Goal: Navigation & Orientation: Find specific page/section

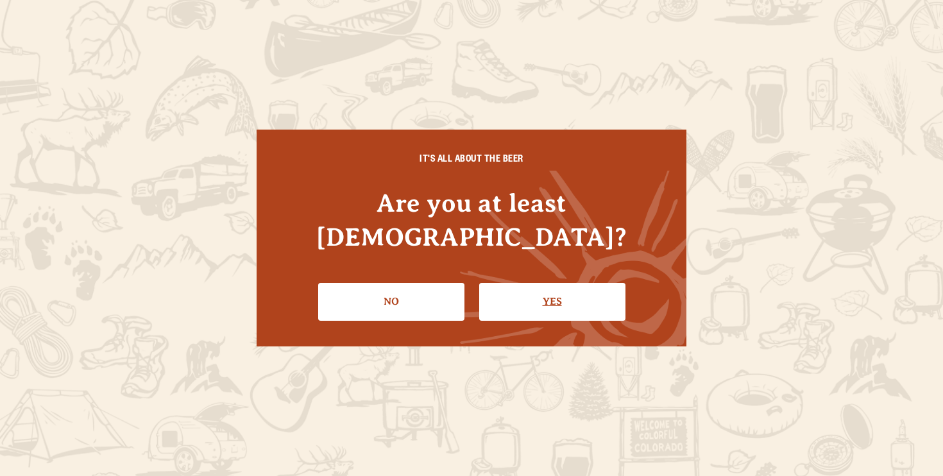
click at [542, 283] on link "Yes" at bounding box center [552, 301] width 146 height 37
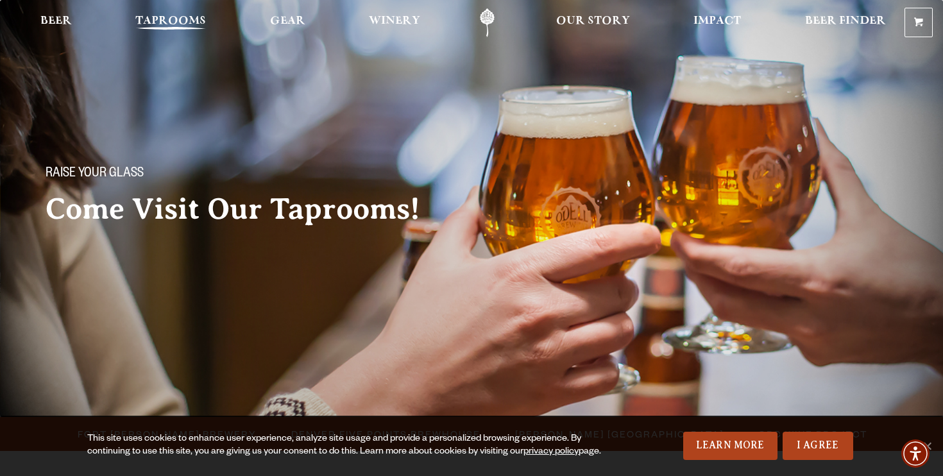
click at [203, 25] on span "Taprooms" at bounding box center [170, 21] width 71 height 10
click at [189, 21] on span "Taprooms" at bounding box center [170, 21] width 71 height 10
click at [827, 436] on link "I Agree" at bounding box center [818, 446] width 71 height 28
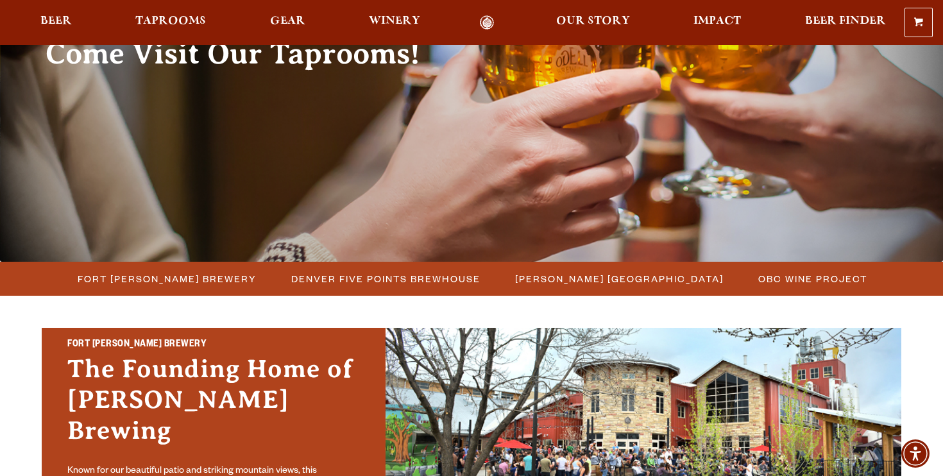
scroll to position [178, 0]
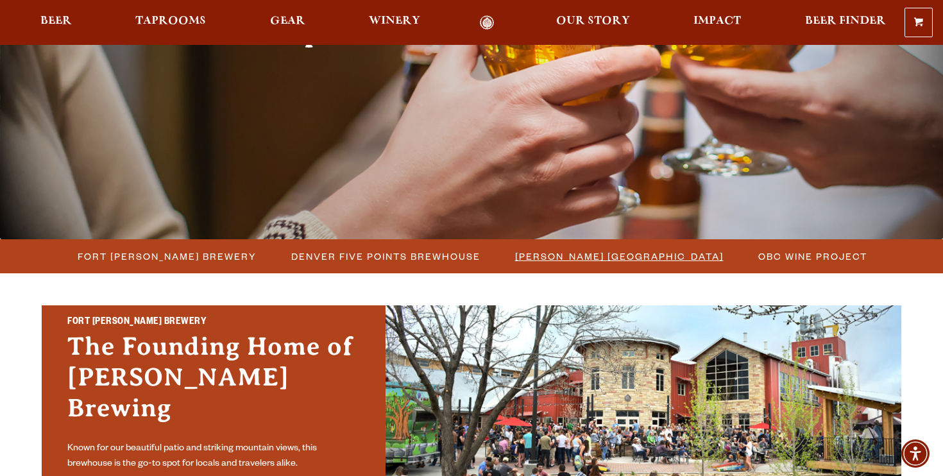
click at [605, 262] on span "[PERSON_NAME] [GEOGRAPHIC_DATA]" at bounding box center [619, 256] width 209 height 19
